Goal: Check status: Check status

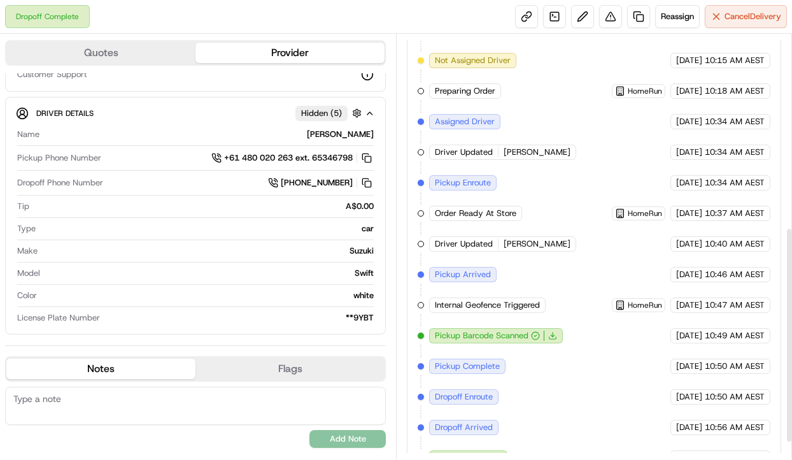
scroll to position [411, 0]
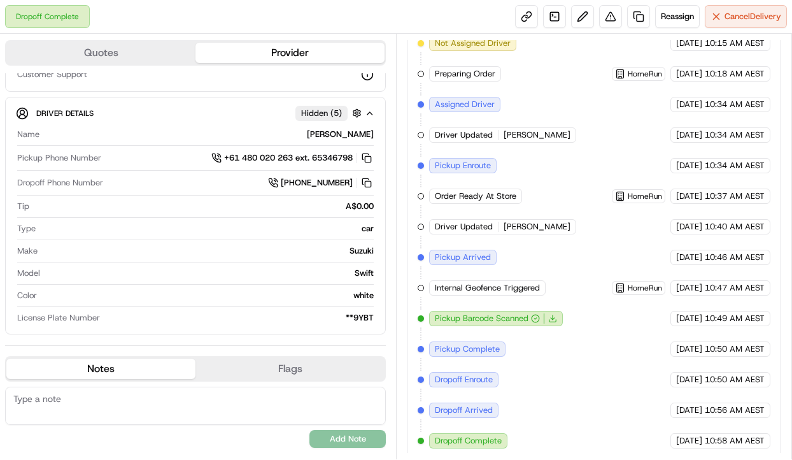
click at [495, 435] on span "Dropoff Complete" at bounding box center [468, 440] width 67 height 11
click at [603, 415] on div "Created (Sent To Provider) Uber [DATE] 10:15 AM AEST Not Assigned Driver Uber […" at bounding box center [594, 226] width 353 height 443
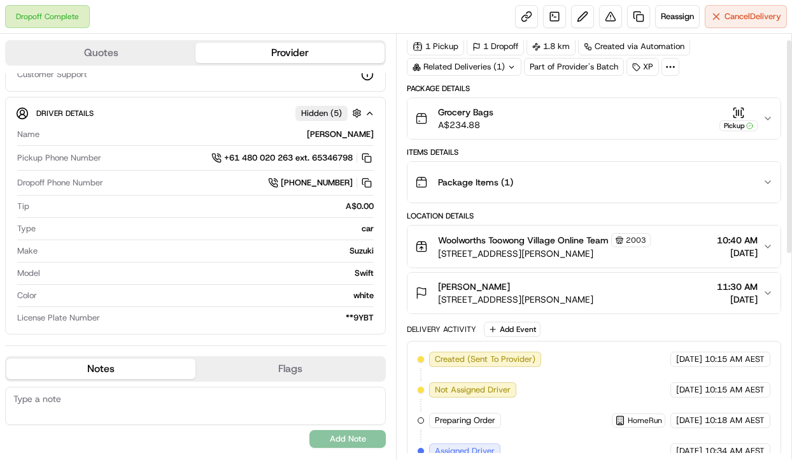
scroll to position [0, 0]
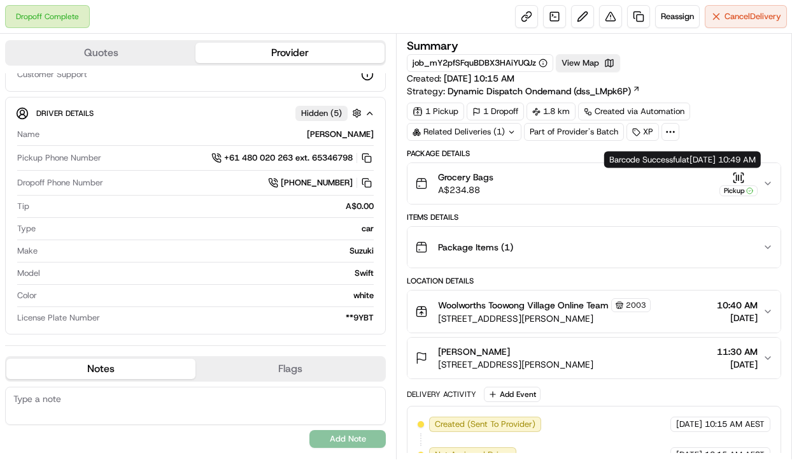
click at [745, 173] on icon "button" at bounding box center [738, 177] width 13 height 13
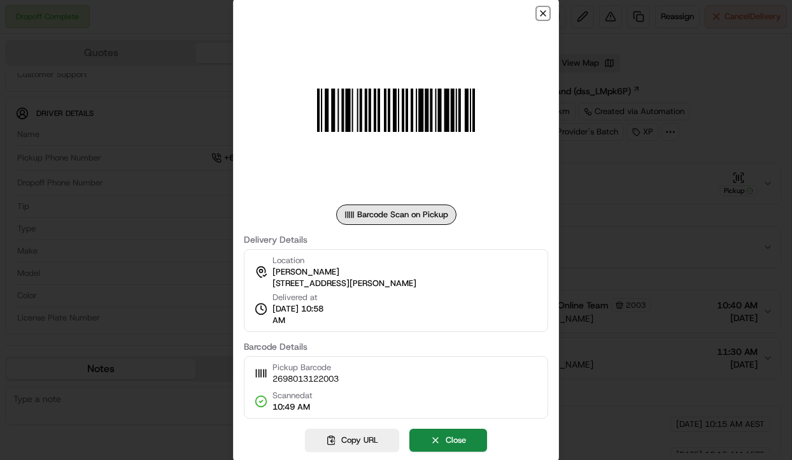
click at [544, 10] on icon "button" at bounding box center [543, 13] width 10 height 10
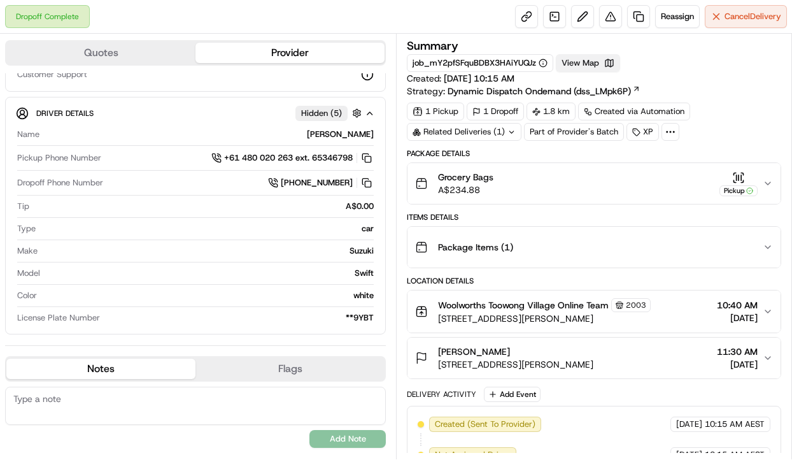
click at [595, 66] on button "View Map" at bounding box center [588, 63] width 64 height 18
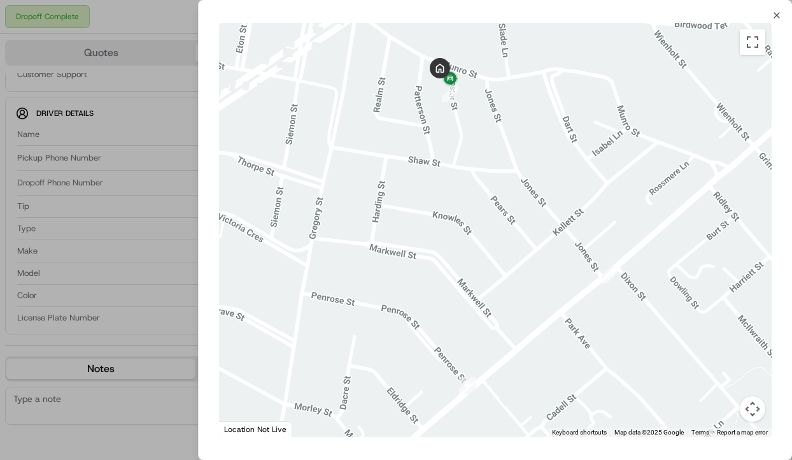
drag, startPoint x: 462, startPoint y: 120, endPoint x: 472, endPoint y: 148, distance: 29.0
click at [472, 148] on div at bounding box center [495, 230] width 553 height 414
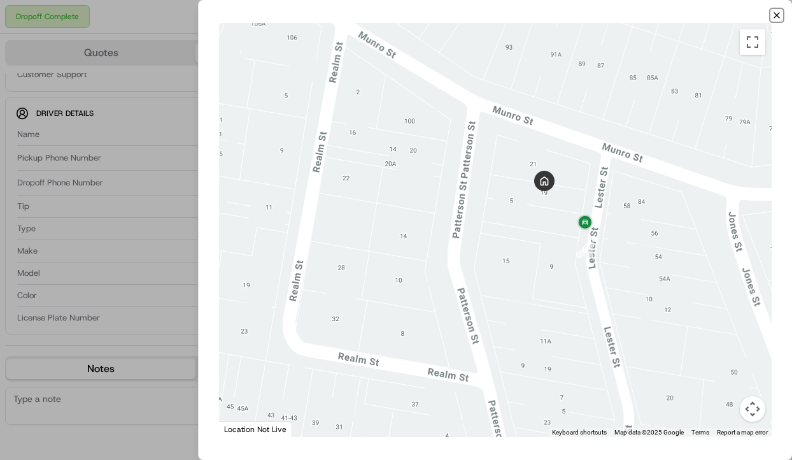
click at [774, 19] on icon "button" at bounding box center [777, 15] width 10 height 10
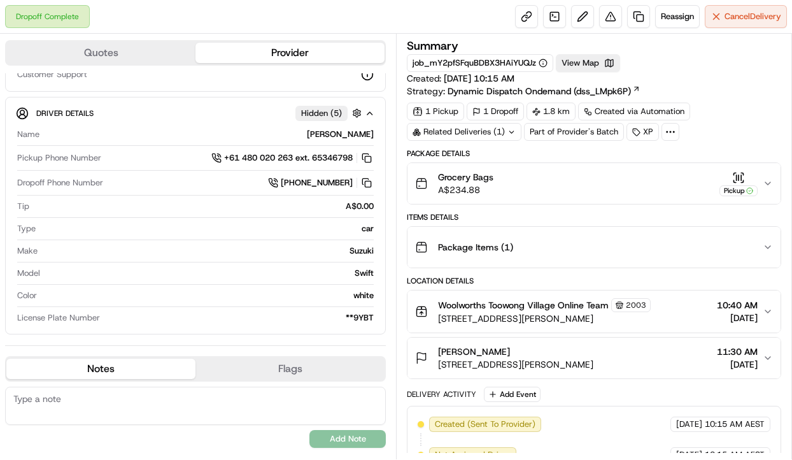
drag, startPoint x: 625, startPoint y: 364, endPoint x: 436, endPoint y: 360, distance: 189.2
click at [436, 360] on div "[PERSON_NAME] [STREET_ADDRESS][PERSON_NAME]" at bounding box center [504, 357] width 178 height 25
copy span "[STREET_ADDRESS][PERSON_NAME]"
click at [404, 295] on div "Summary job_mY2pfSFquBDBX3HAiYUQJz View Map Created: [DATE] 10:15 AM Strategy: …" at bounding box center [594, 246] width 396 height 425
click at [754, 138] on div "1 Pickup 1 Dropoff 1.8 km Created via Automation Related Deliveries (1) Part of…" at bounding box center [594, 122] width 375 height 38
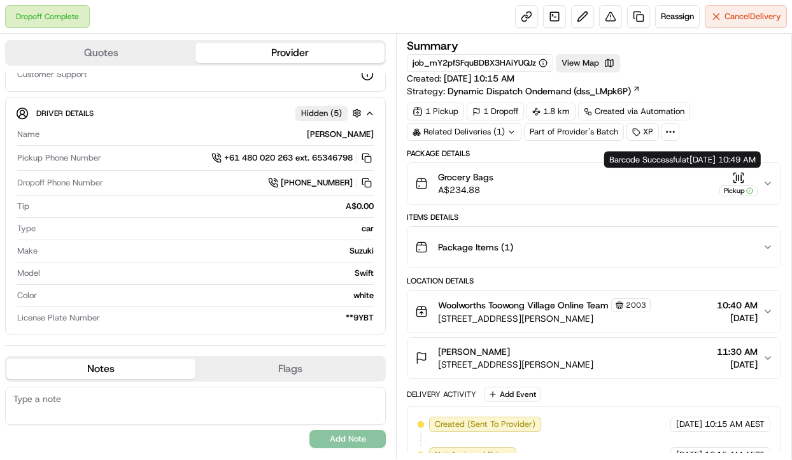
click at [736, 173] on icon "button" at bounding box center [738, 177] width 13 height 13
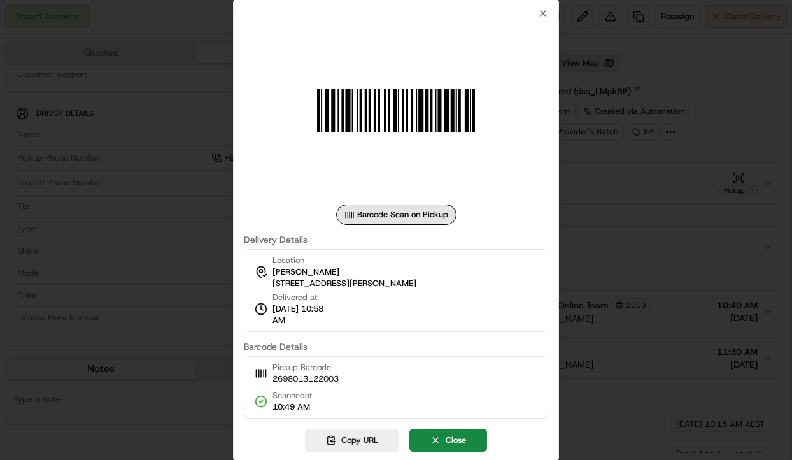
click at [736, 173] on div at bounding box center [396, 230] width 792 height 460
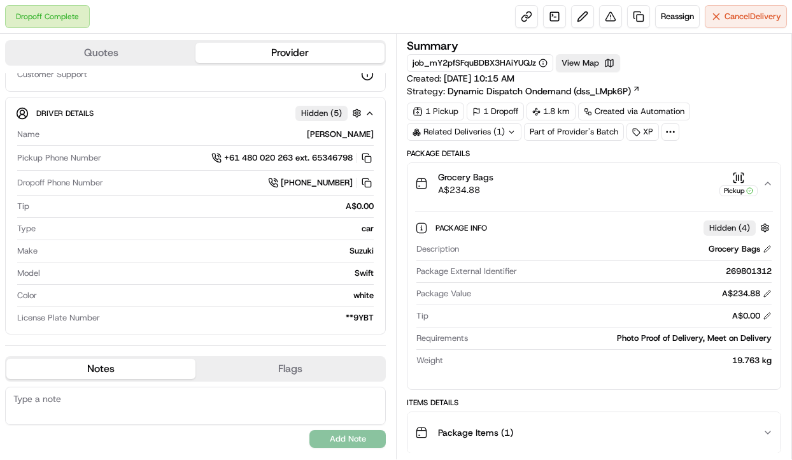
click at [773, 187] on button "Grocery Bags A$234.88 Pickup" at bounding box center [594, 183] width 373 height 41
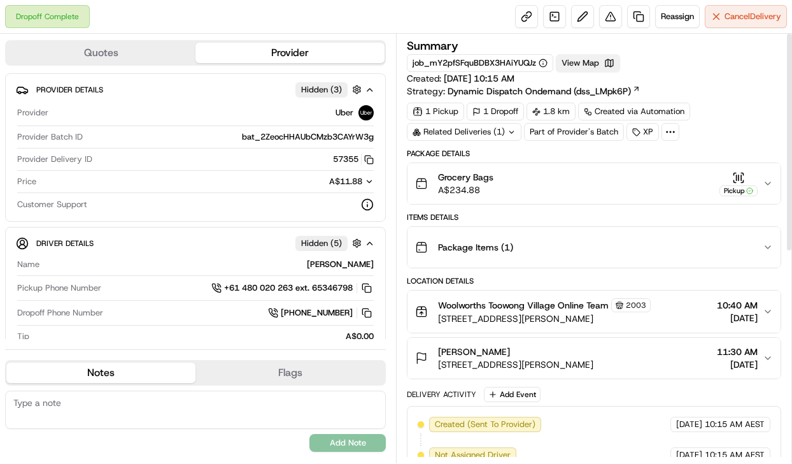
click at [581, 59] on button "View Map" at bounding box center [588, 63] width 64 height 18
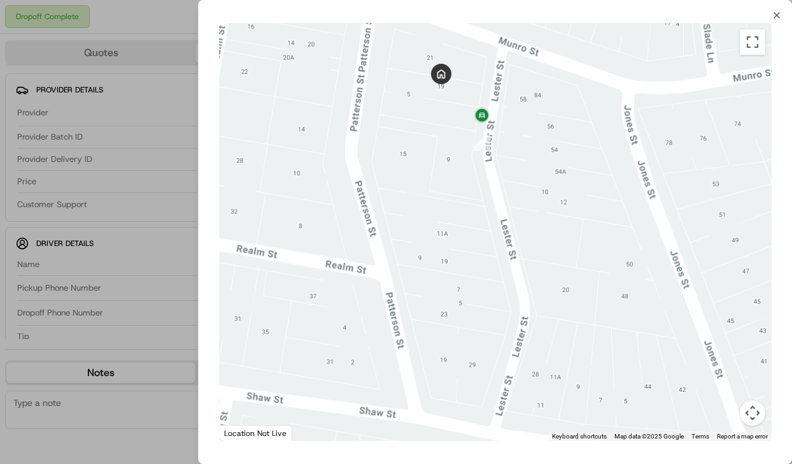
drag, startPoint x: 482, startPoint y: 136, endPoint x: 522, endPoint y: 312, distance: 180.8
click at [522, 312] on div at bounding box center [495, 232] width 553 height 418
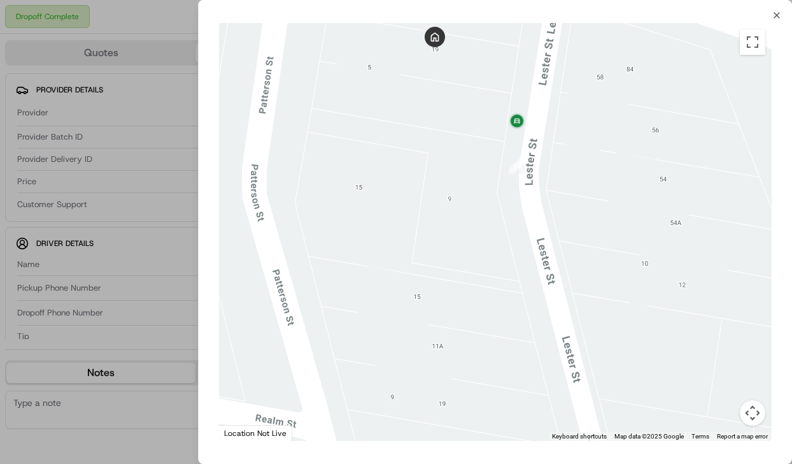
drag, startPoint x: 456, startPoint y: 155, endPoint x: 439, endPoint y: 210, distance: 56.8
click at [439, 210] on div at bounding box center [495, 232] width 553 height 418
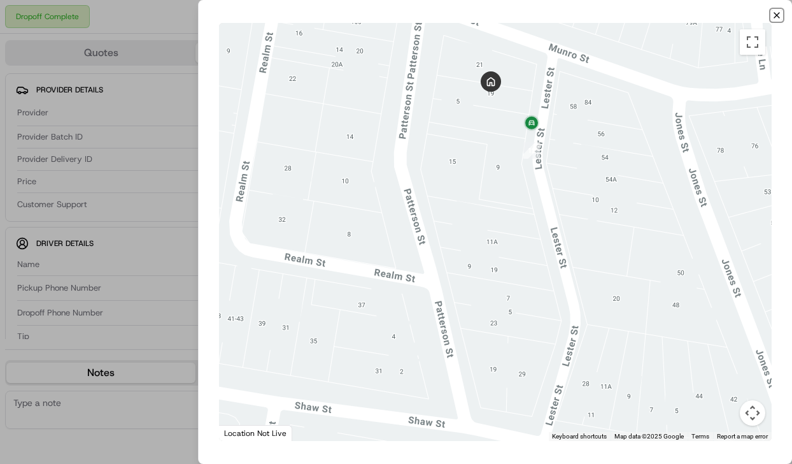
click at [780, 17] on icon "button" at bounding box center [777, 15] width 10 height 10
